Goal: Use online tool/utility: Utilize a website feature to perform a specific function

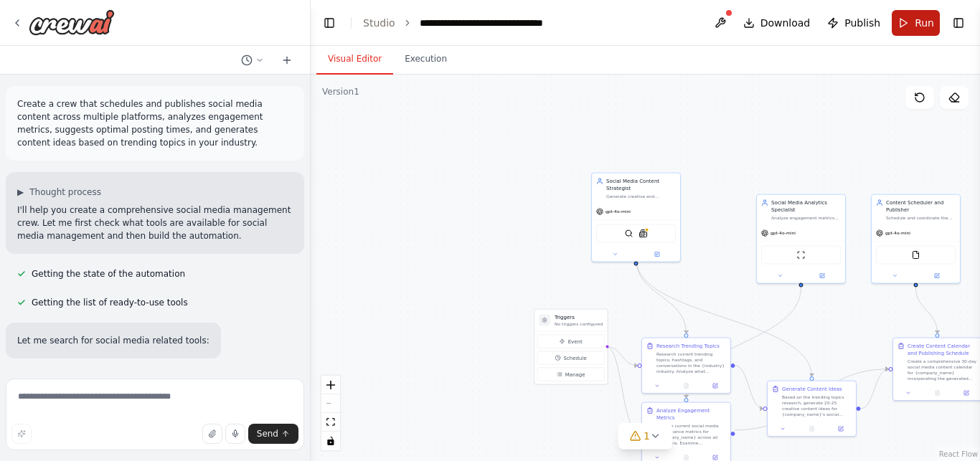
click at [910, 20] on button "Run" at bounding box center [916, 23] width 48 height 26
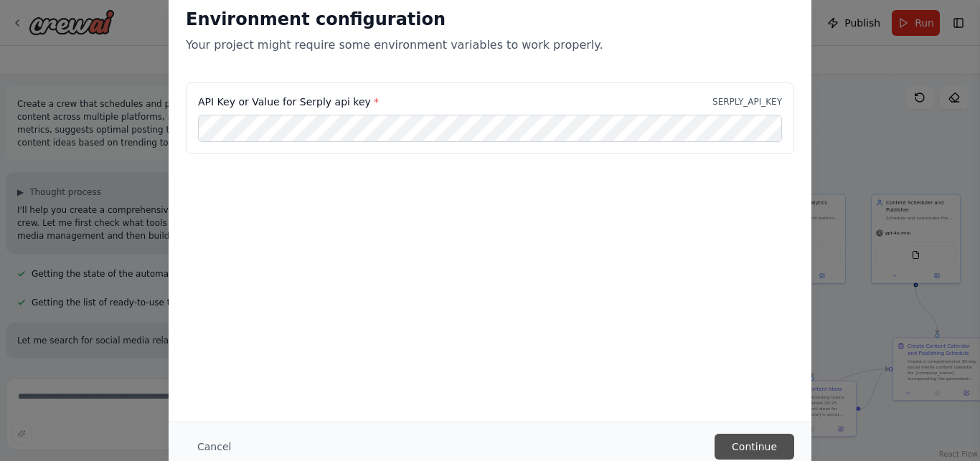
click at [782, 443] on button "Continue" at bounding box center [755, 447] width 80 height 26
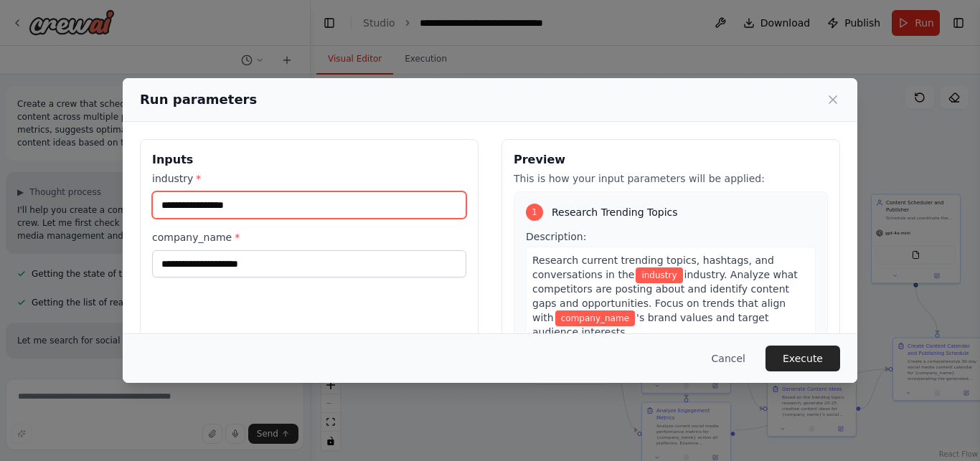
click at [326, 212] on input "industry *" at bounding box center [309, 205] width 314 height 27
type input "**********"
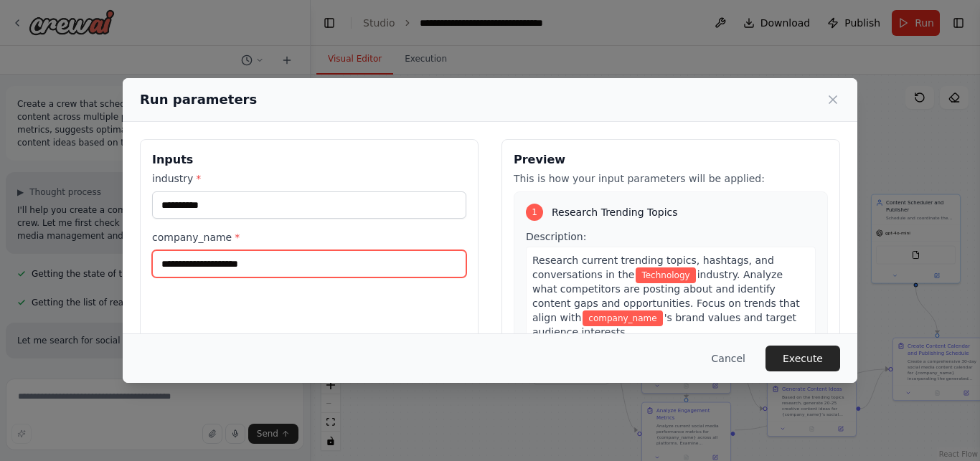
click at [278, 266] on input "company_name *" at bounding box center [309, 263] width 314 height 27
type input "*"
type input "****"
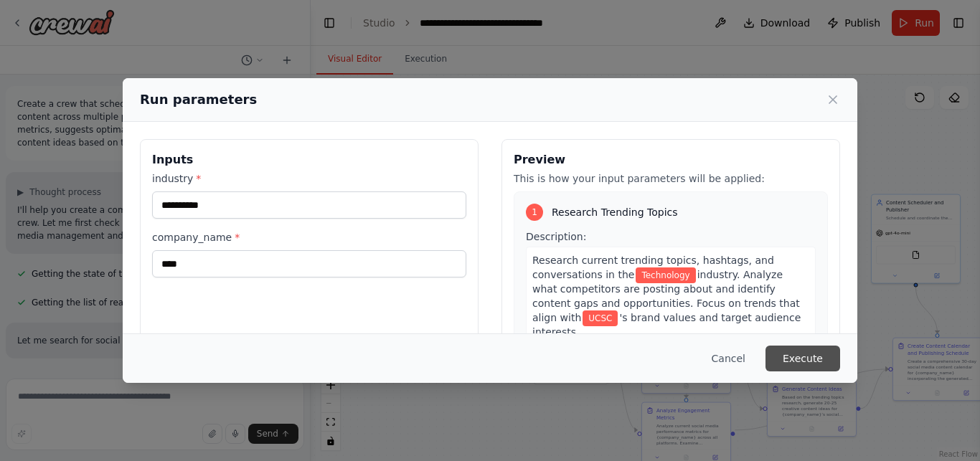
click at [809, 358] on button "Execute" at bounding box center [803, 359] width 75 height 26
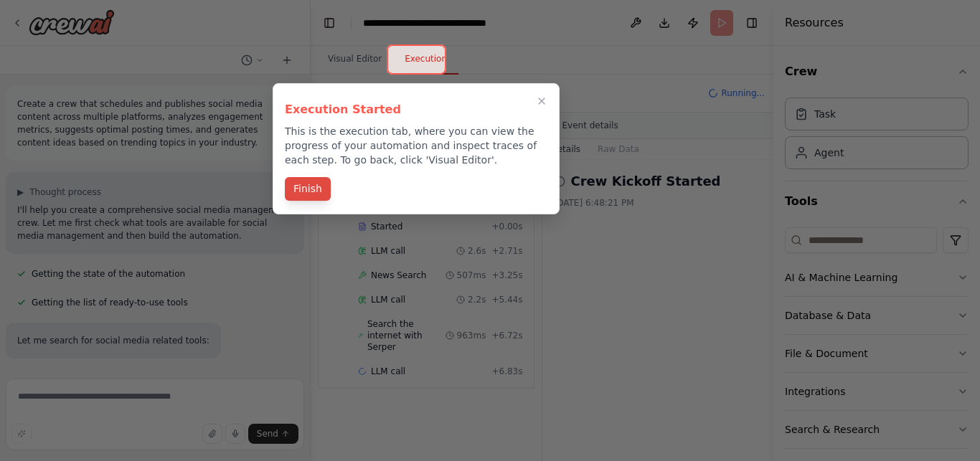
click at [308, 188] on button "Finish" at bounding box center [308, 189] width 46 height 24
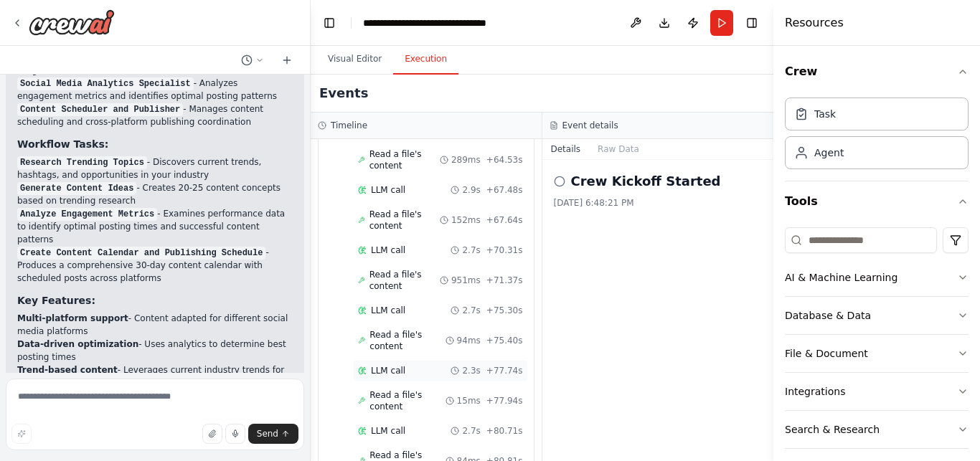
scroll to position [2446, 0]
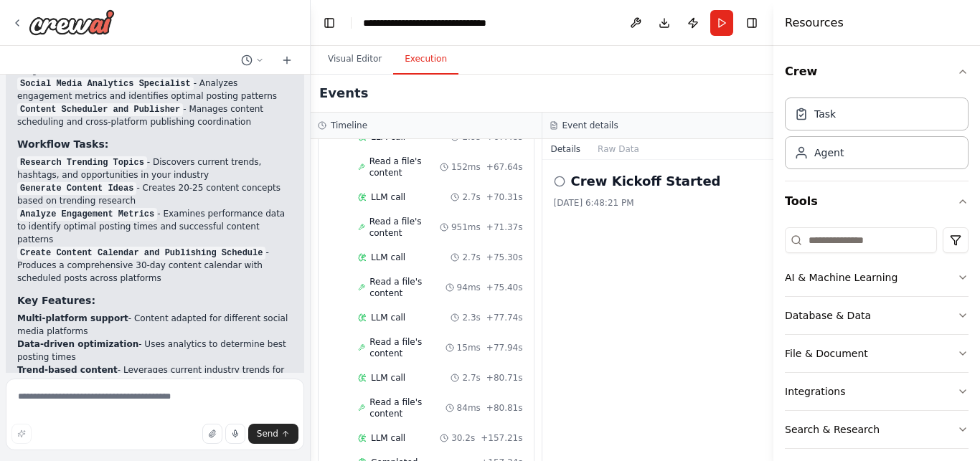
click at [557, 180] on icon at bounding box center [559, 181] width 11 height 11
click at [617, 183] on h2 "Crew Kickoff Started" at bounding box center [646, 181] width 150 height 20
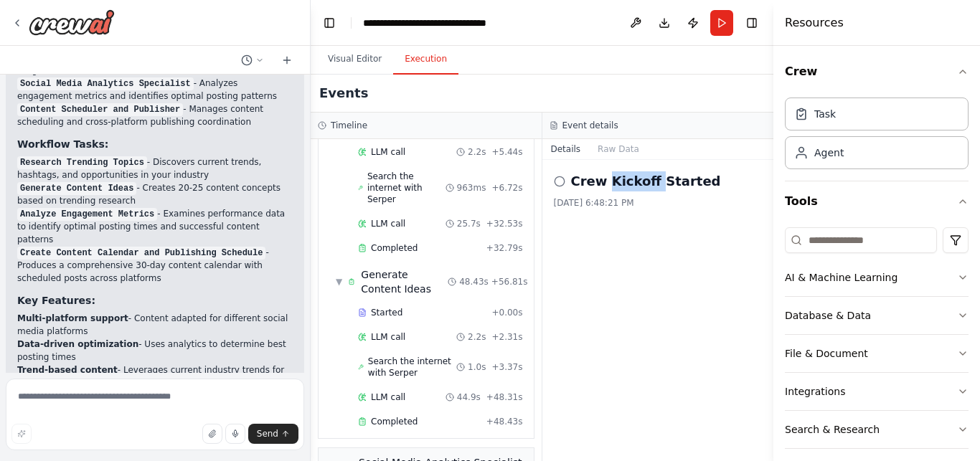
scroll to position [0, 0]
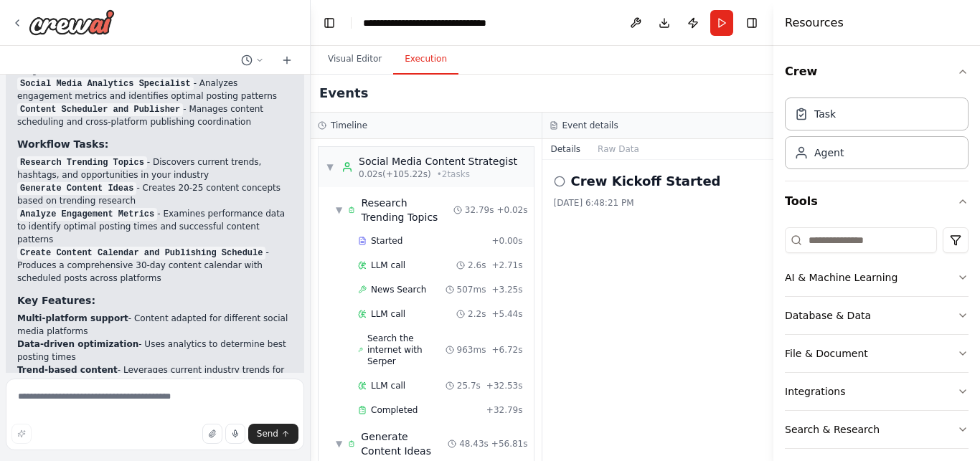
click at [662, 206] on div "[DATE] 6:48:21 PM" at bounding box center [658, 202] width 209 height 11
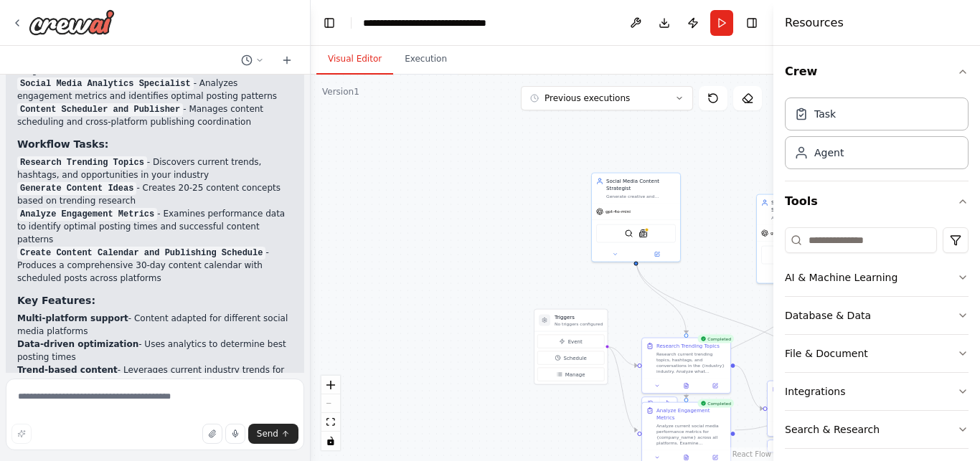
click at [358, 62] on button "Visual Editor" at bounding box center [354, 59] width 77 height 30
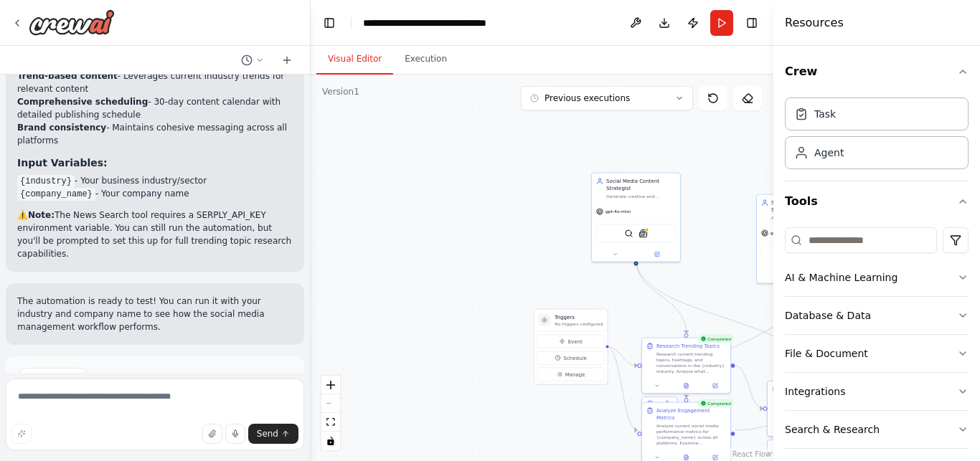
scroll to position [1369, 0]
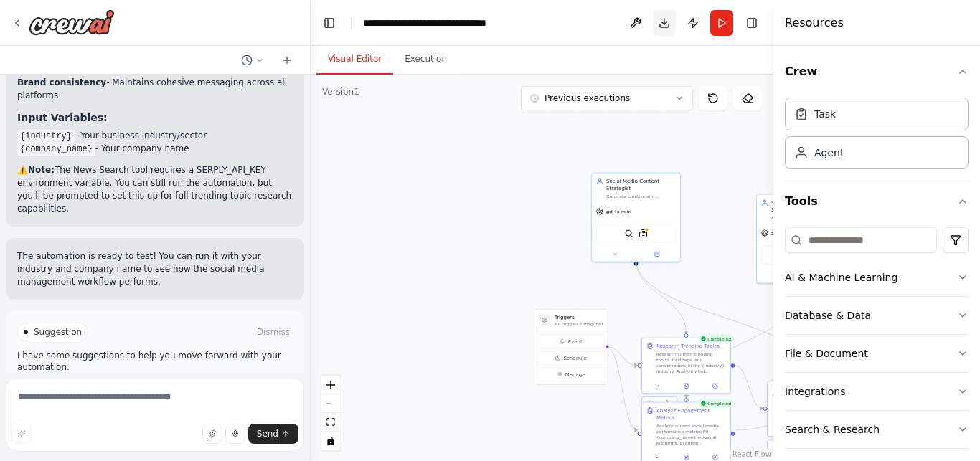
click at [656, 22] on button "Download" at bounding box center [664, 23] width 23 height 26
click at [555, 40] on header "**********" at bounding box center [542, 23] width 463 height 46
click at [662, 100] on button "Previous executions" at bounding box center [607, 98] width 172 height 24
click at [661, 119] on div "6m ago" at bounding box center [615, 124] width 143 height 11
click at [716, 105] on button at bounding box center [713, 98] width 29 height 24
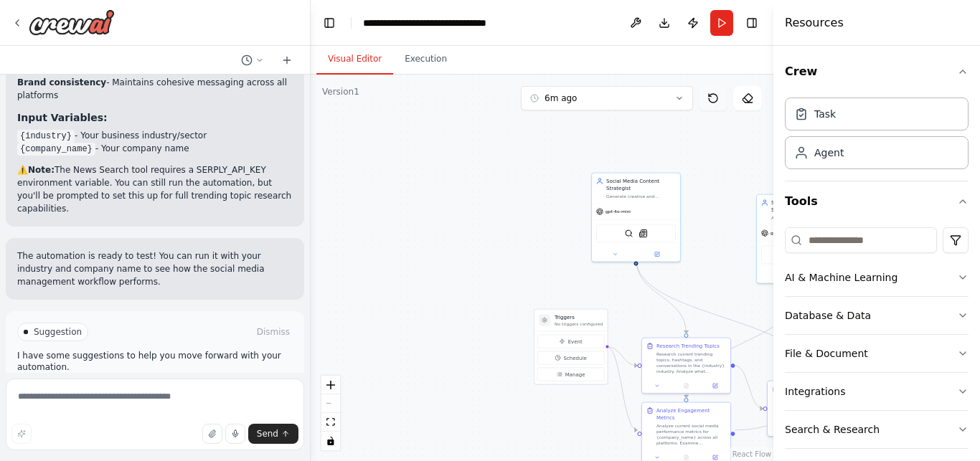
click at [716, 94] on icon at bounding box center [712, 98] width 11 height 11
click at [750, 98] on icon at bounding box center [747, 98] width 11 height 11
click at [100, 398] on textarea at bounding box center [155, 415] width 298 height 72
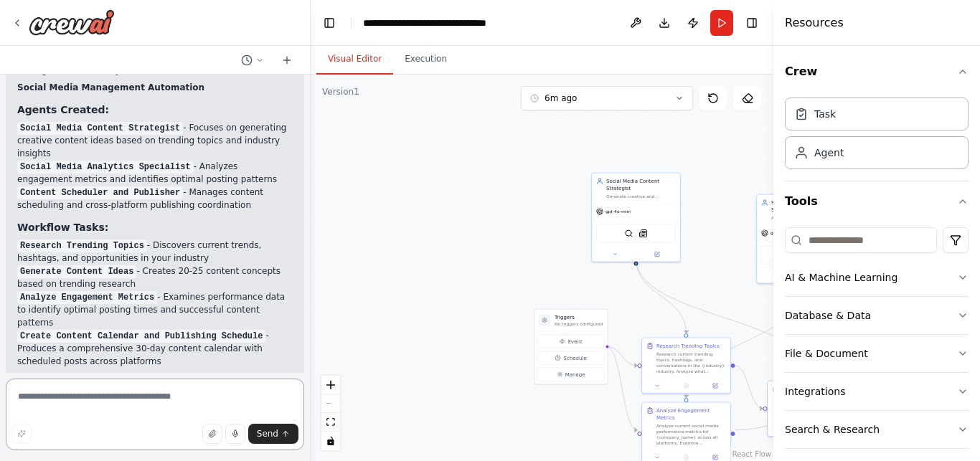
scroll to position [978, 0]
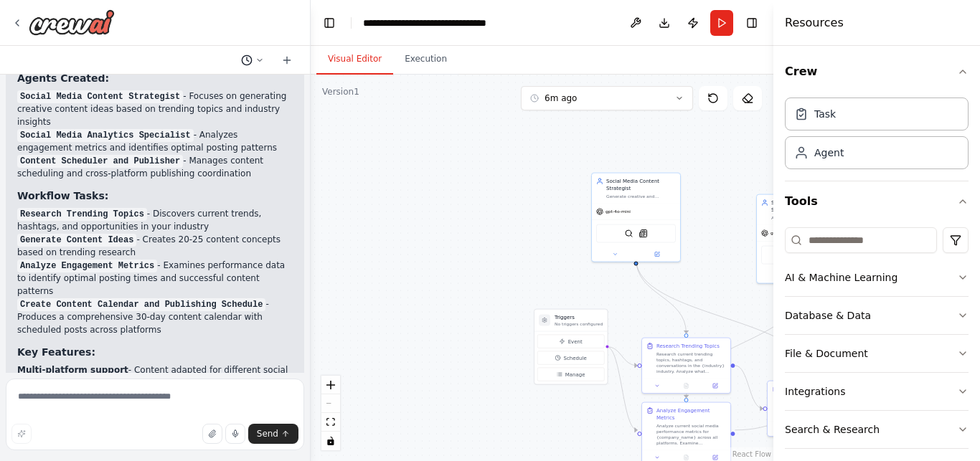
click at [256, 57] on icon at bounding box center [259, 60] width 9 height 9
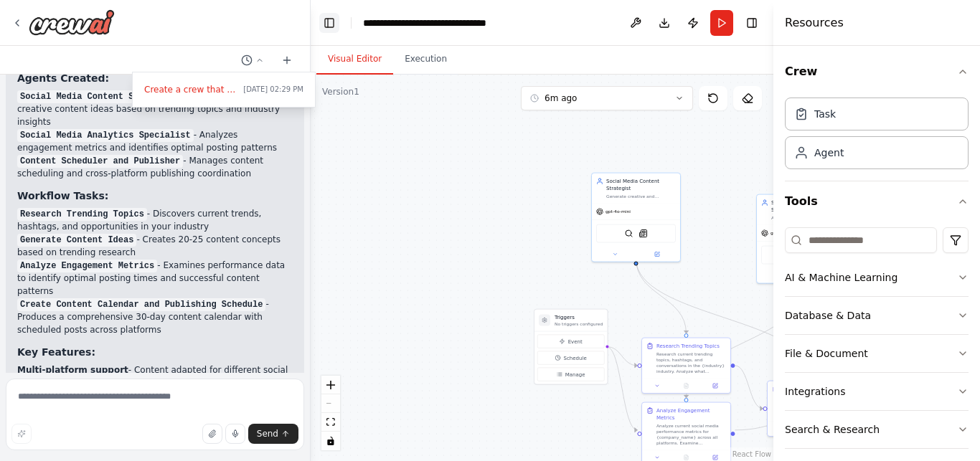
click at [333, 18] on button "Toggle Left Sidebar" at bounding box center [329, 23] width 20 height 20
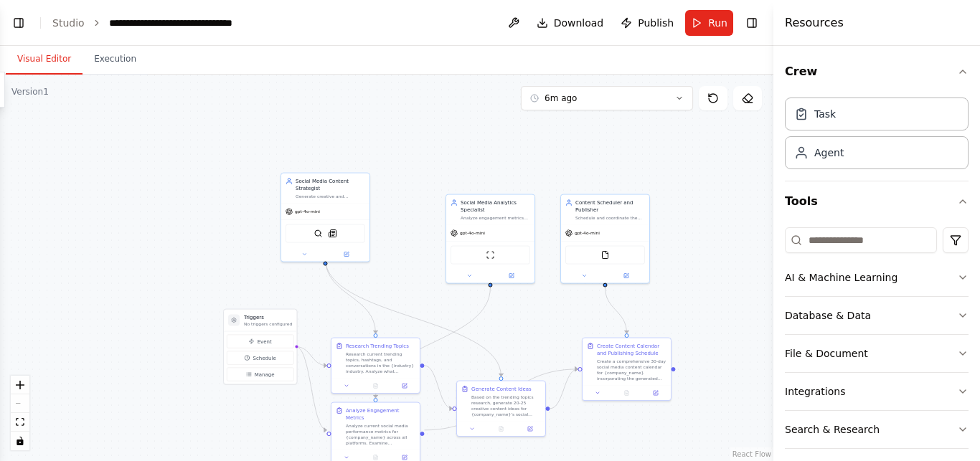
click at [754, 453] on link "React Flow" at bounding box center [752, 455] width 39 height 8
click at [749, 16] on button "Toggle Right Sidebar" at bounding box center [752, 23] width 20 height 20
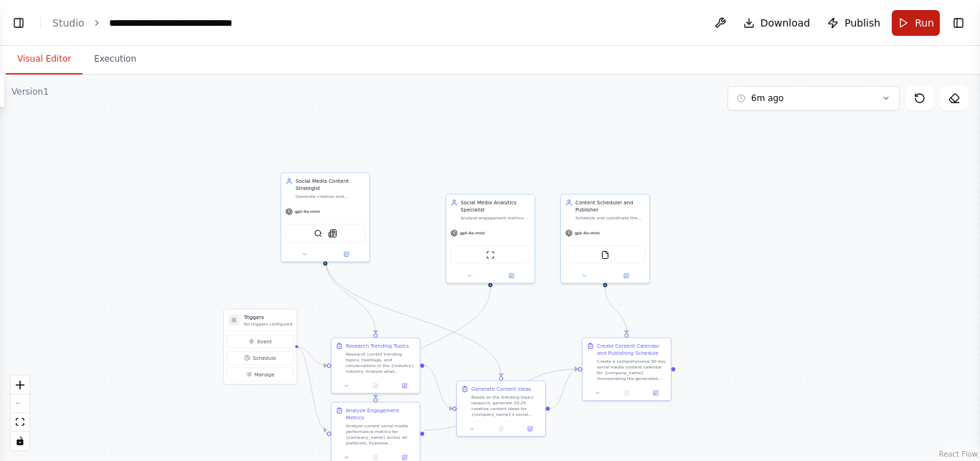
click at [910, 28] on button "Run" at bounding box center [916, 23] width 48 height 26
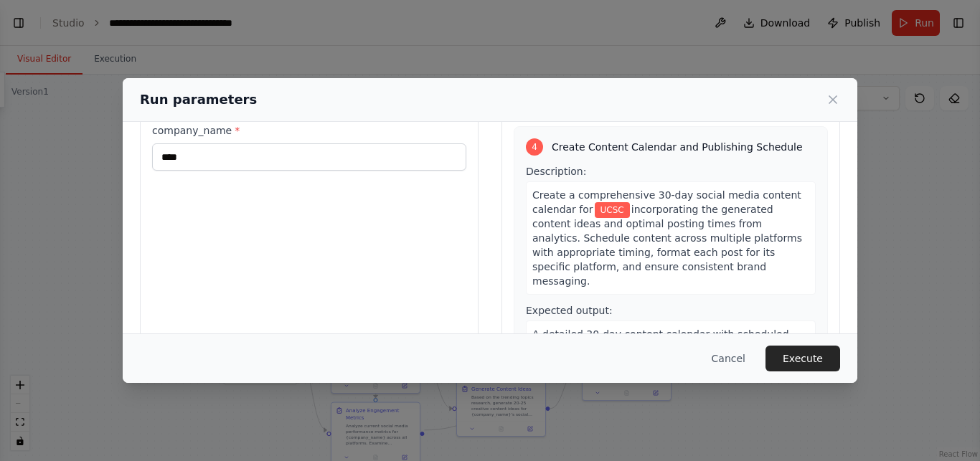
scroll to position [163, 0]
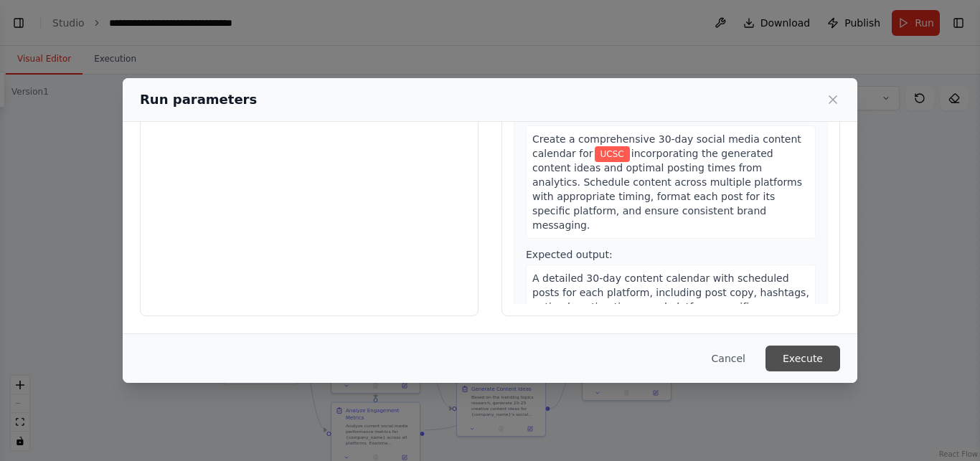
click at [837, 350] on button "Execute" at bounding box center [803, 359] width 75 height 26
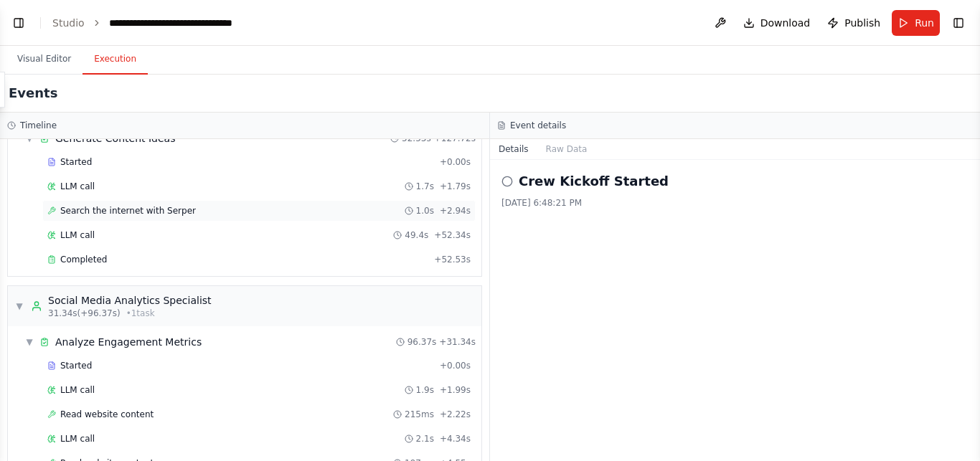
scroll to position [266, 0]
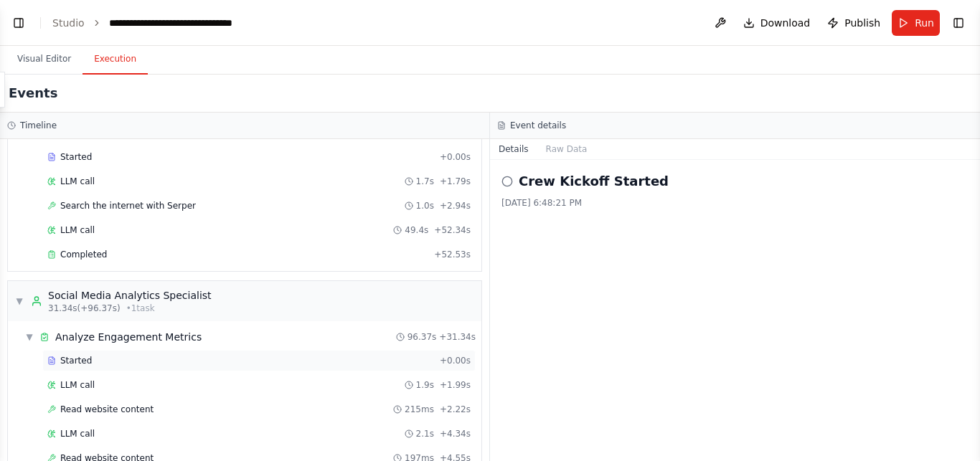
click at [252, 359] on div "Started" at bounding box center [240, 360] width 387 height 11
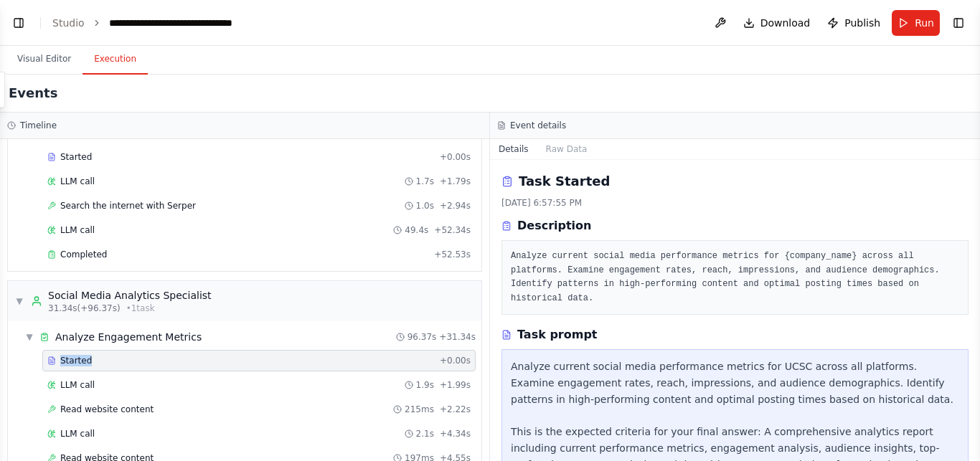
click at [252, 359] on div "Started" at bounding box center [240, 360] width 387 height 11
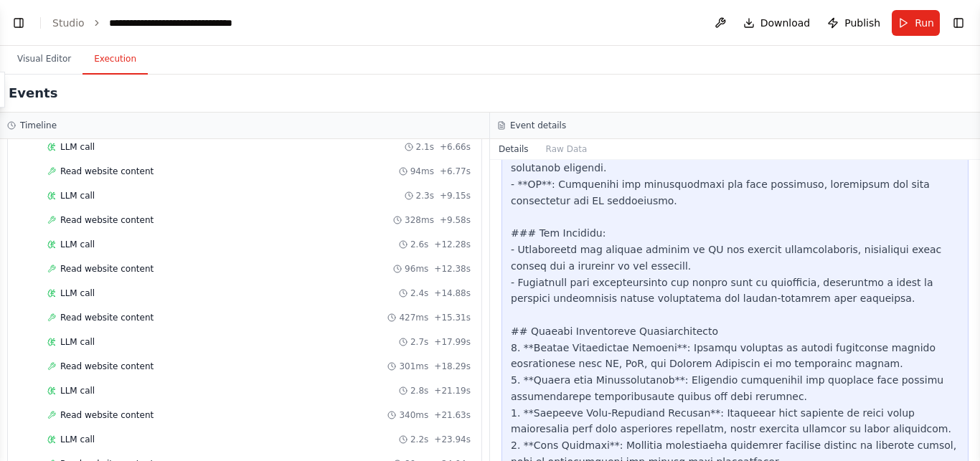
scroll to position [605, 0]
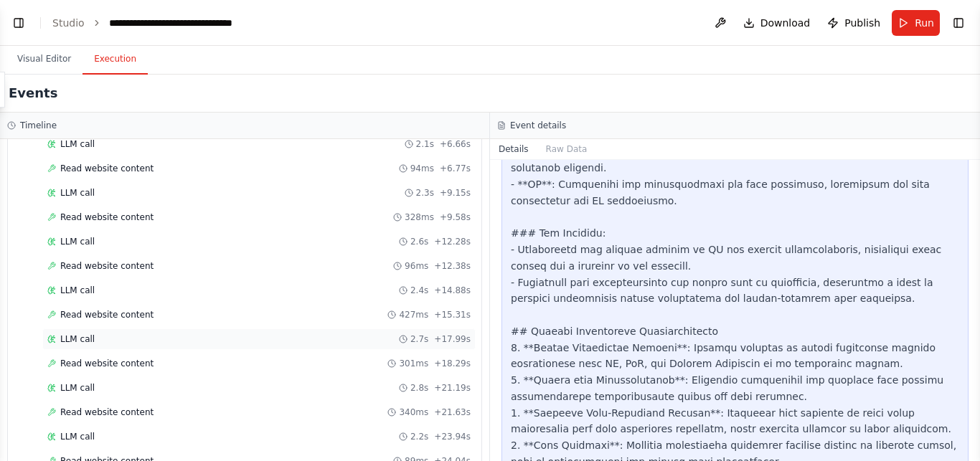
click at [315, 331] on div "LLM call 2.7s + 17.99s" at bounding box center [258, 340] width 433 height 22
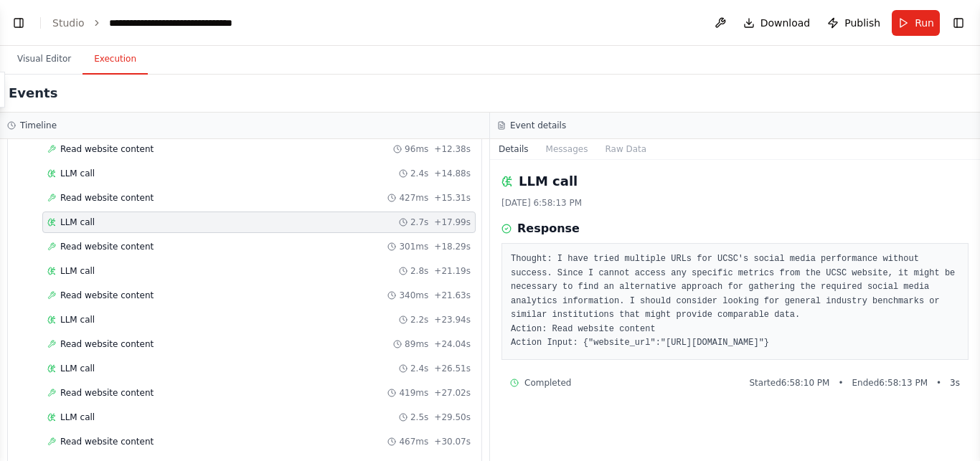
scroll to position [796, 0]
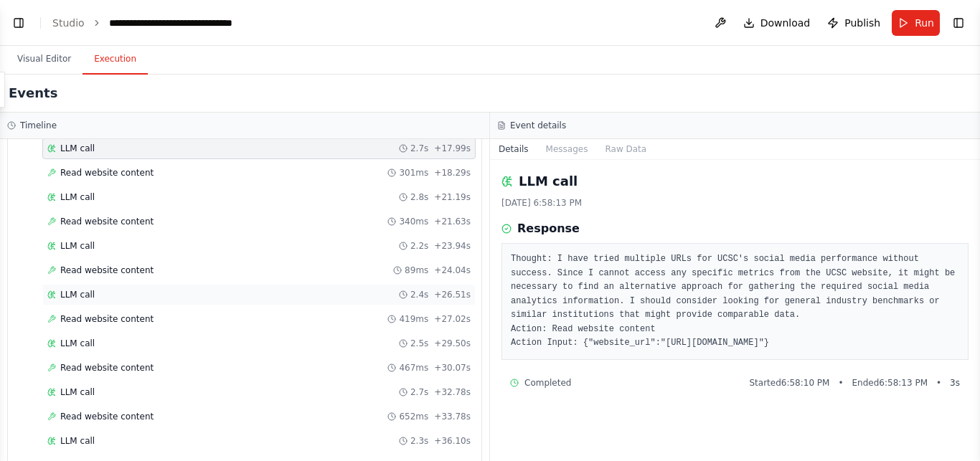
click at [237, 285] on div "LLM call 2.4s + 26.51s" at bounding box center [258, 295] width 433 height 22
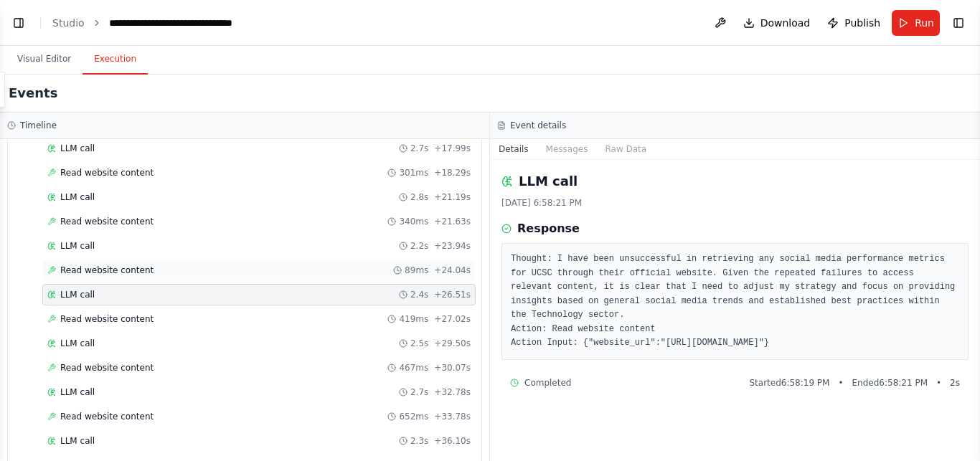
click at [225, 265] on div "Read website content 89ms + 24.04s" at bounding box center [258, 270] width 423 height 11
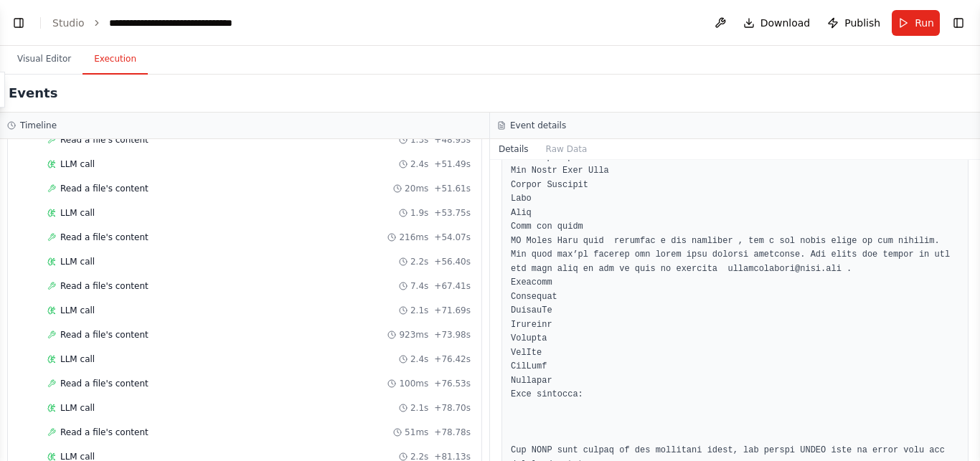
scroll to position [2793, 0]
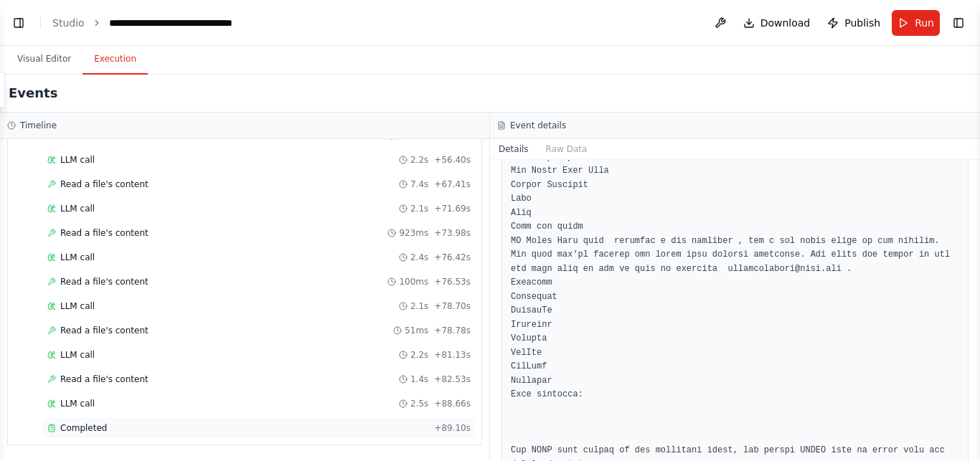
click at [292, 432] on div "Completed" at bounding box center [237, 428] width 381 height 11
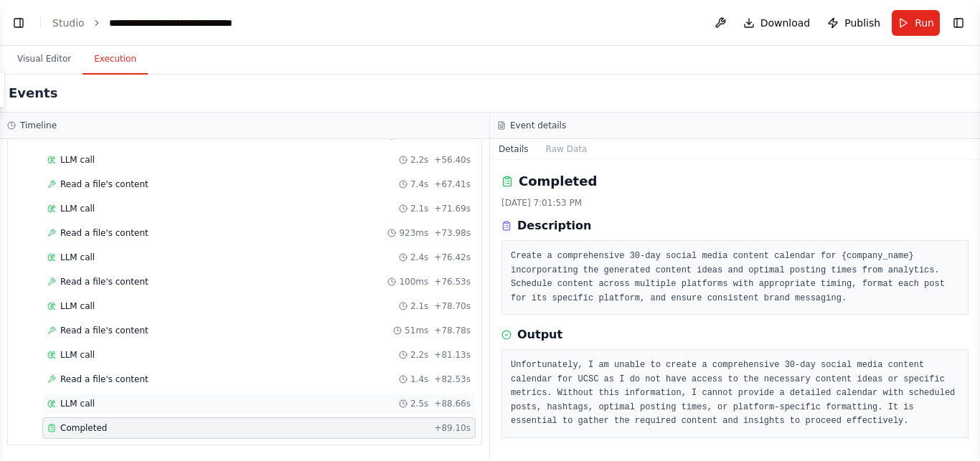
click at [169, 398] on div "LLM call 2.5s + 88.66s" at bounding box center [258, 403] width 423 height 11
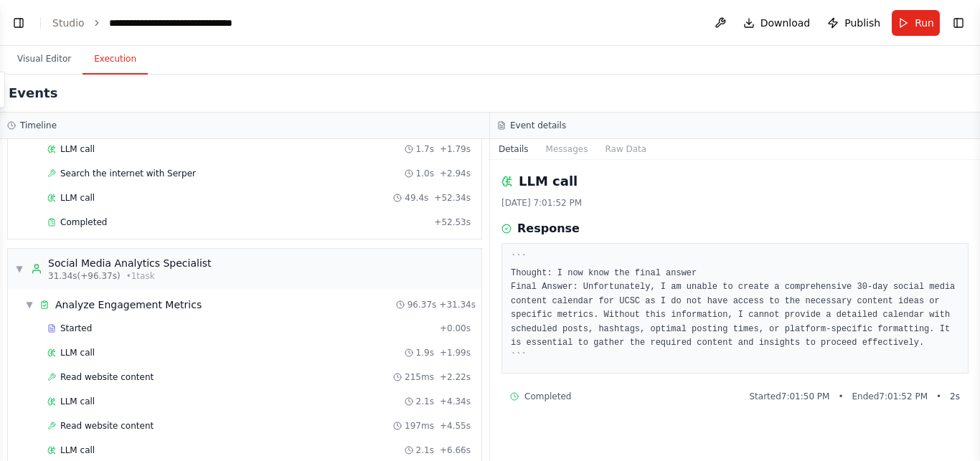
scroll to position [0, 0]
